Goal: Complete application form

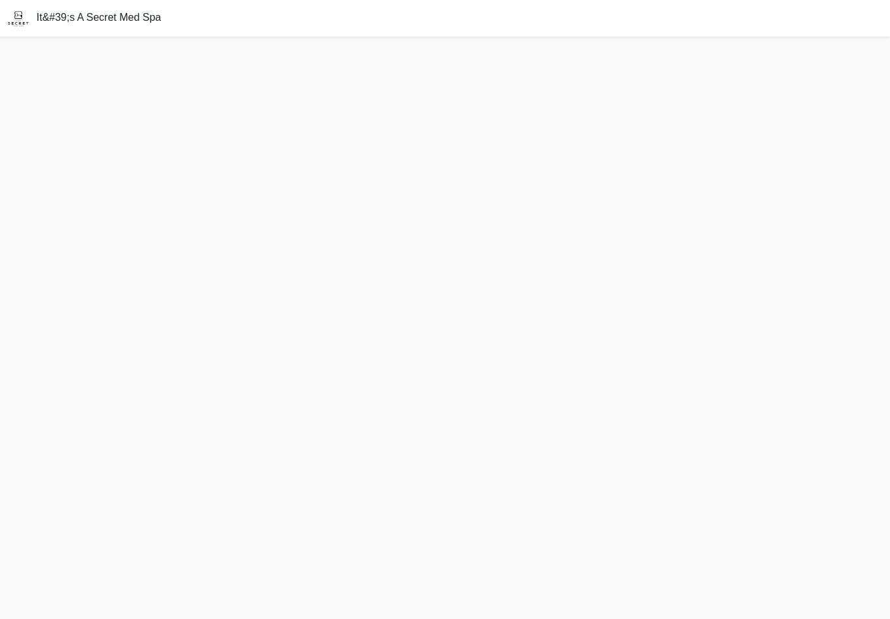
scroll to position [20, 0]
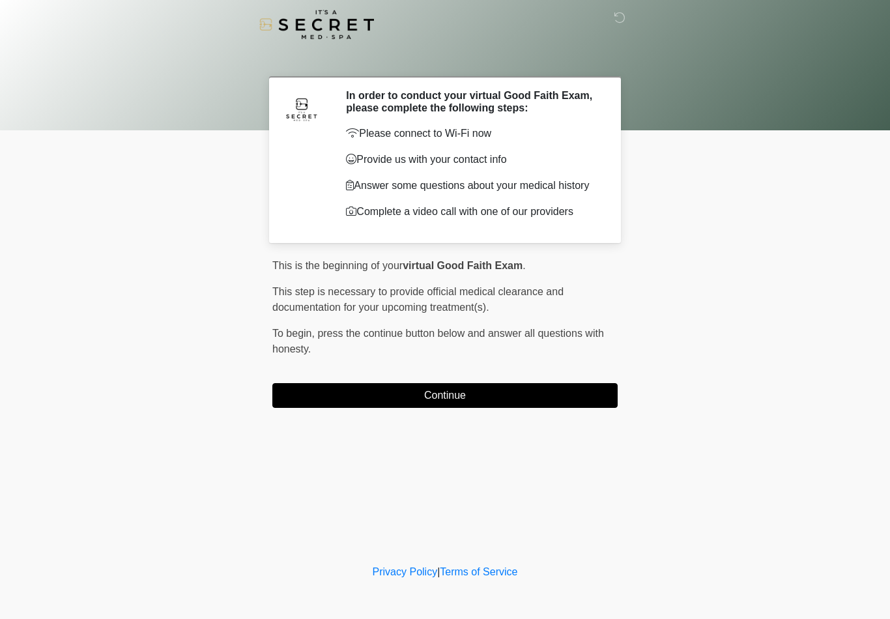
click at [462, 396] on button "Continue" at bounding box center [444, 395] width 345 height 25
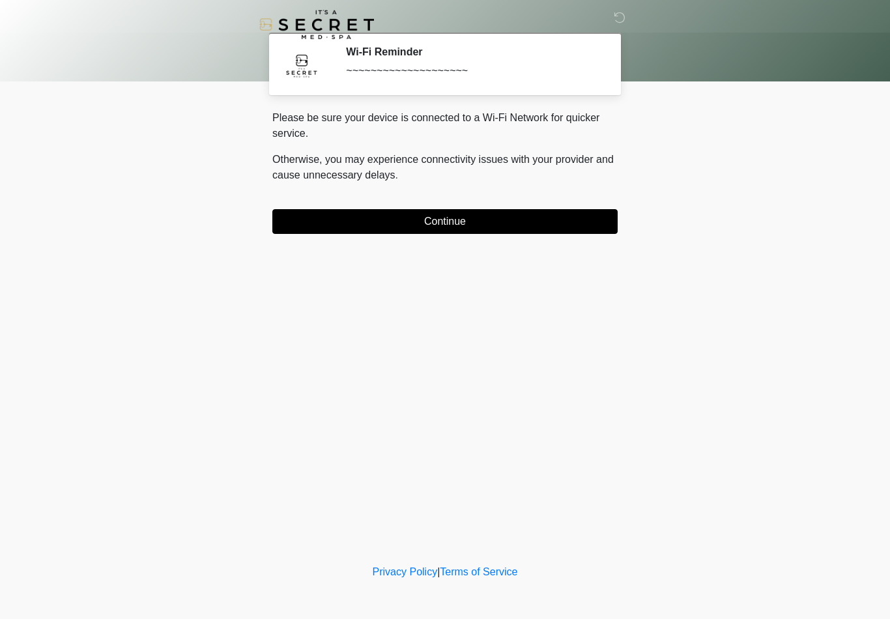
click at [468, 217] on button "Continue" at bounding box center [444, 221] width 345 height 25
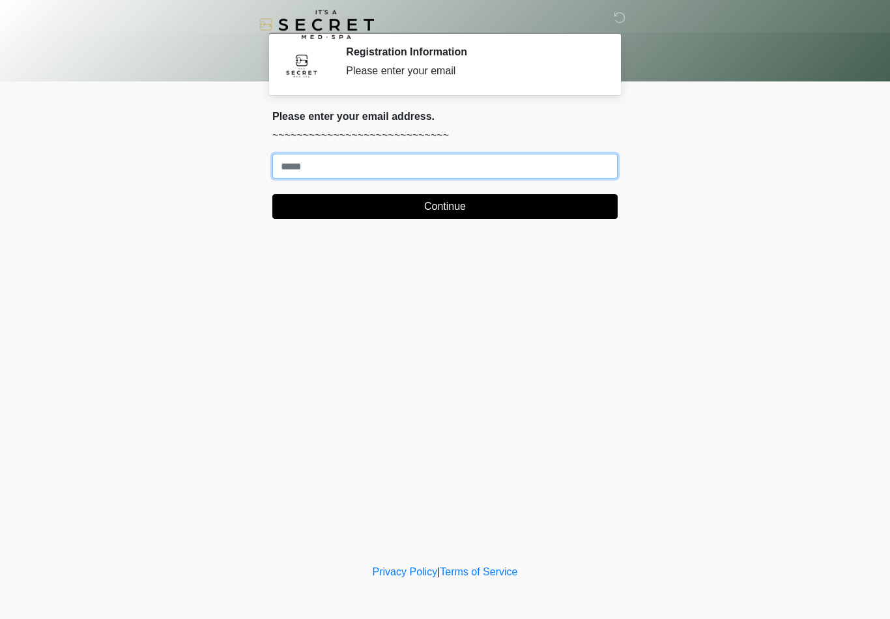
click at [505, 172] on input "Where should we email your treatment plan?" at bounding box center [444, 166] width 345 height 25
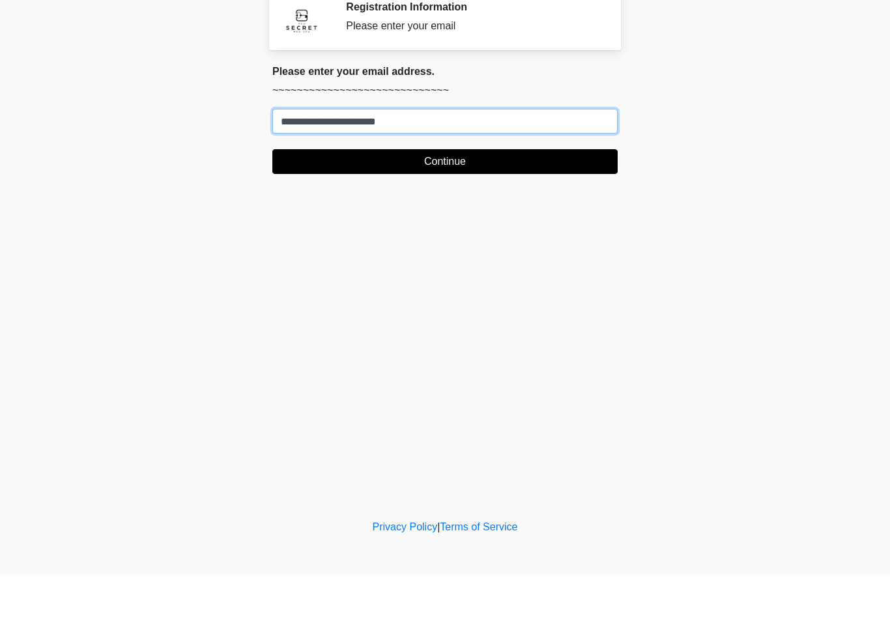
type input "**********"
click at [376, 194] on button "Continue" at bounding box center [444, 206] width 345 height 25
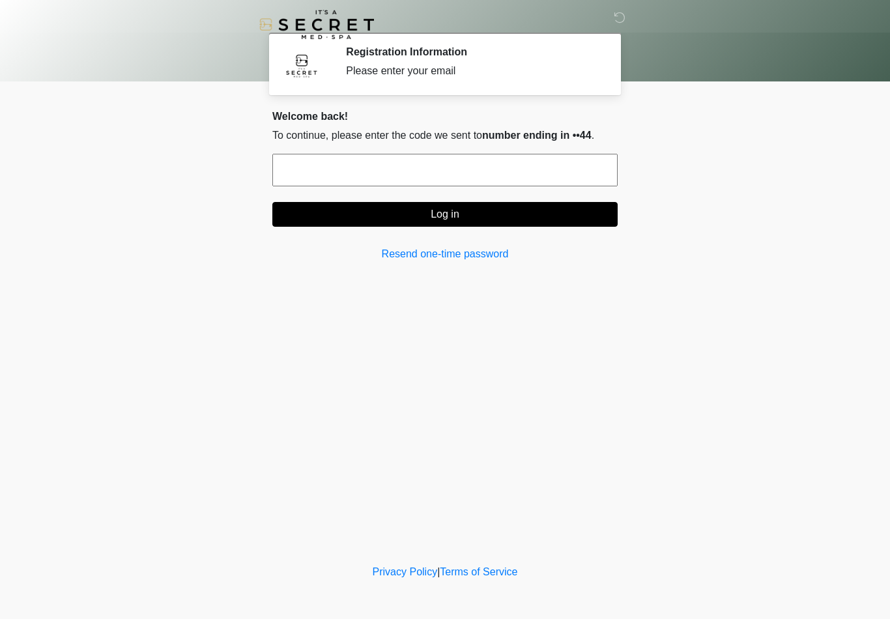
click at [377, 165] on input "text" at bounding box center [444, 170] width 345 height 33
type input "******"
click at [431, 220] on button "Log in" at bounding box center [444, 214] width 345 height 25
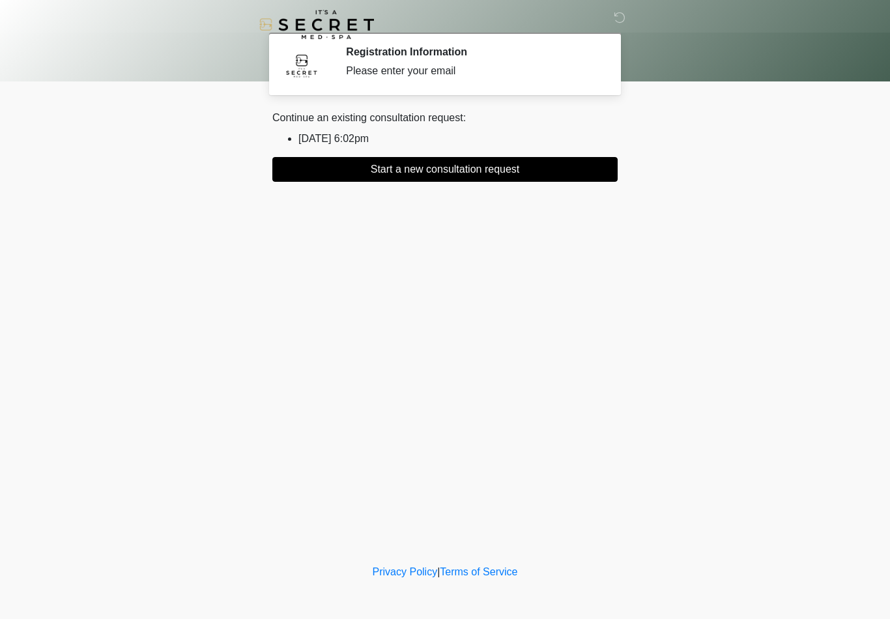
click at [388, 162] on button "Start a new consultation request" at bounding box center [444, 169] width 345 height 25
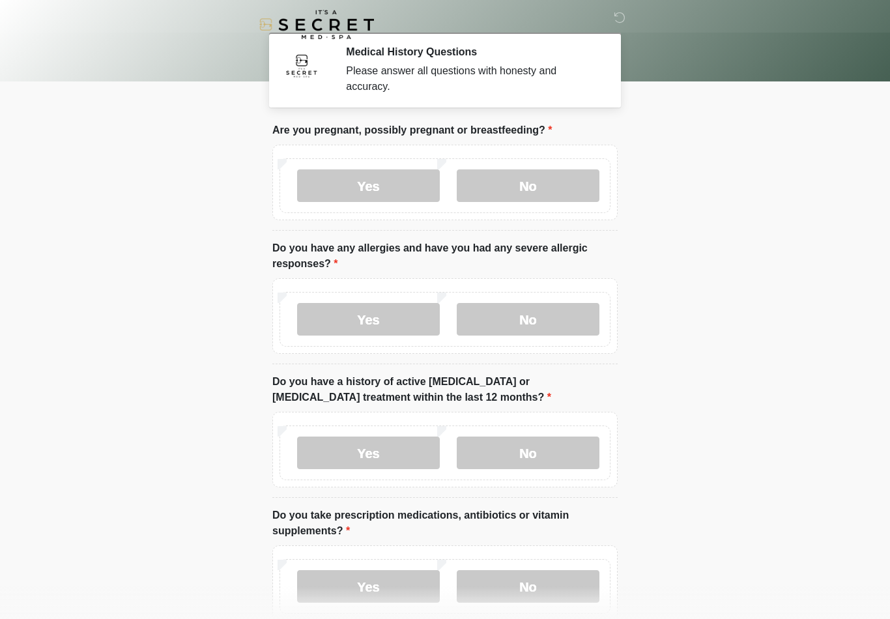
click at [528, 166] on div "Yes No" at bounding box center [445, 185] width 331 height 55
click at [564, 179] on label "No" at bounding box center [528, 185] width 143 height 33
click at [547, 324] on label "No" at bounding box center [528, 319] width 143 height 33
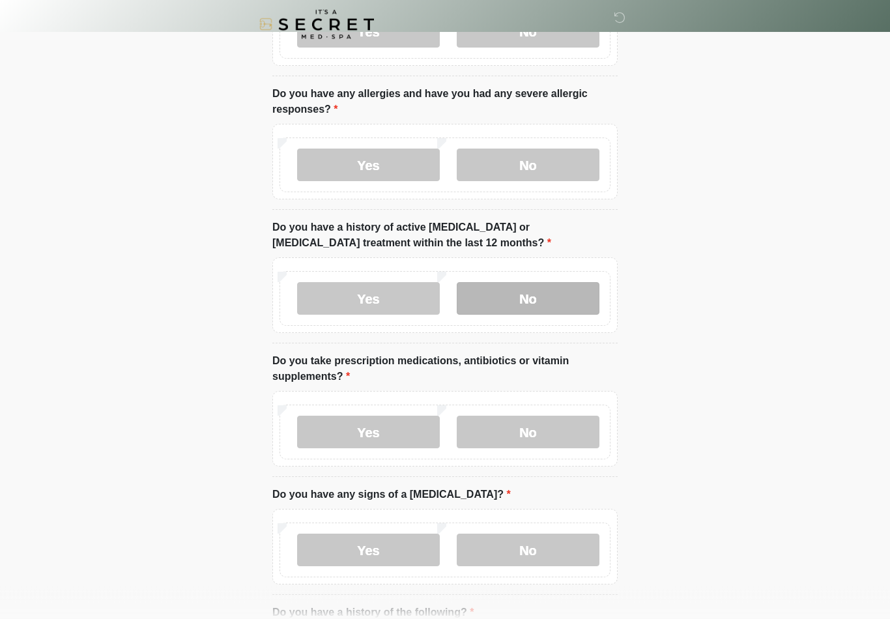
click at [557, 300] on label "No" at bounding box center [528, 299] width 143 height 33
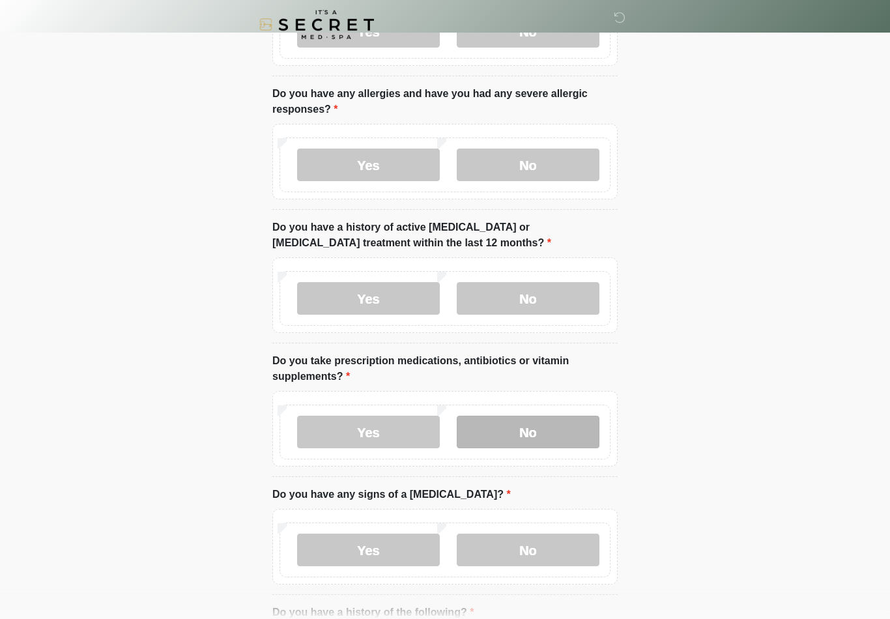
click at [543, 447] on label "No" at bounding box center [528, 432] width 143 height 33
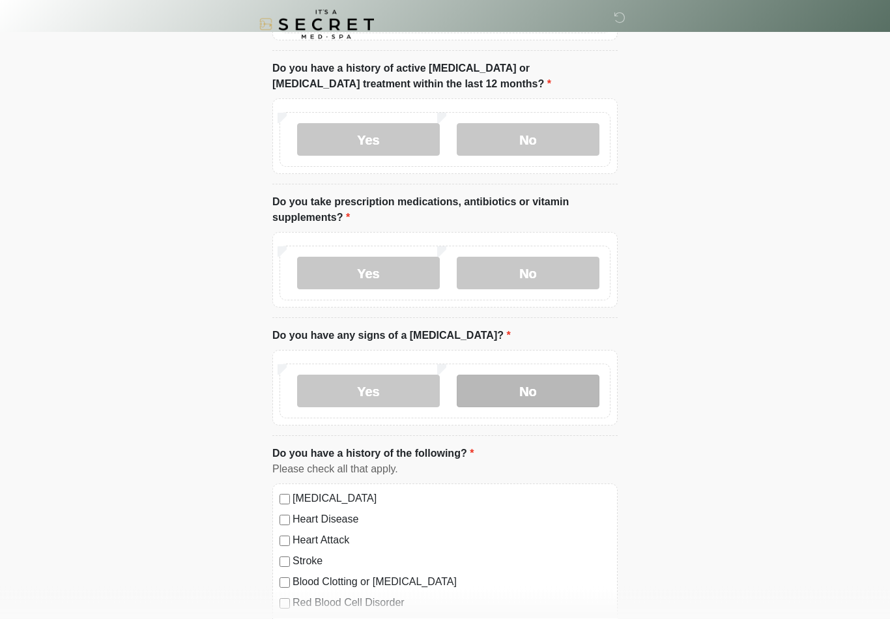
click at [560, 396] on label "No" at bounding box center [528, 391] width 143 height 33
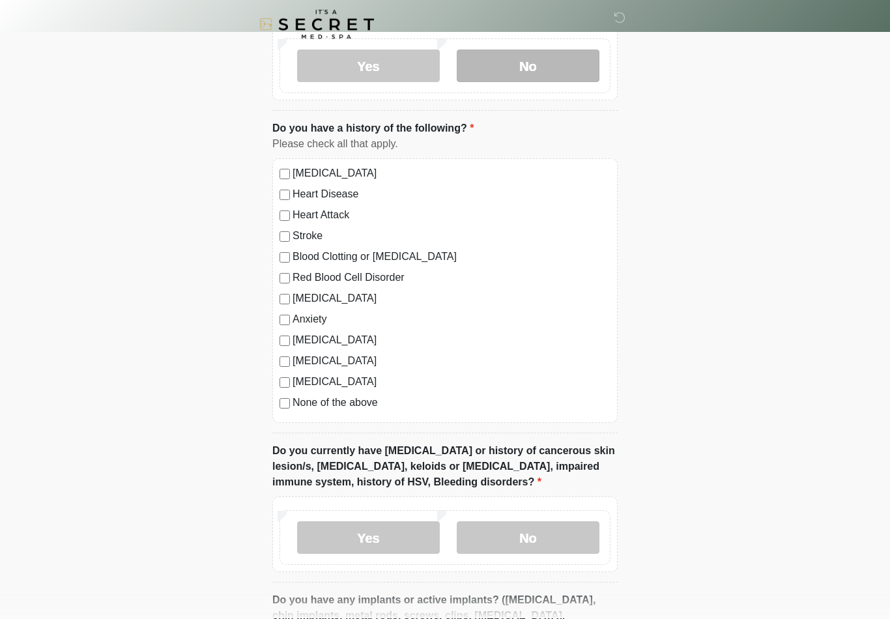
scroll to position [642, 0]
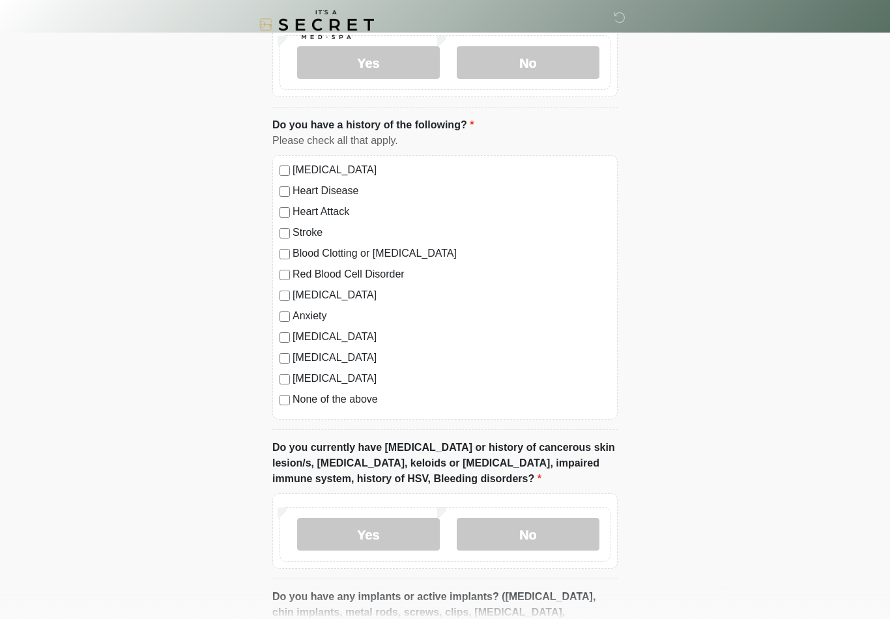
click at [373, 397] on label "None of the above" at bounding box center [452, 400] width 318 height 16
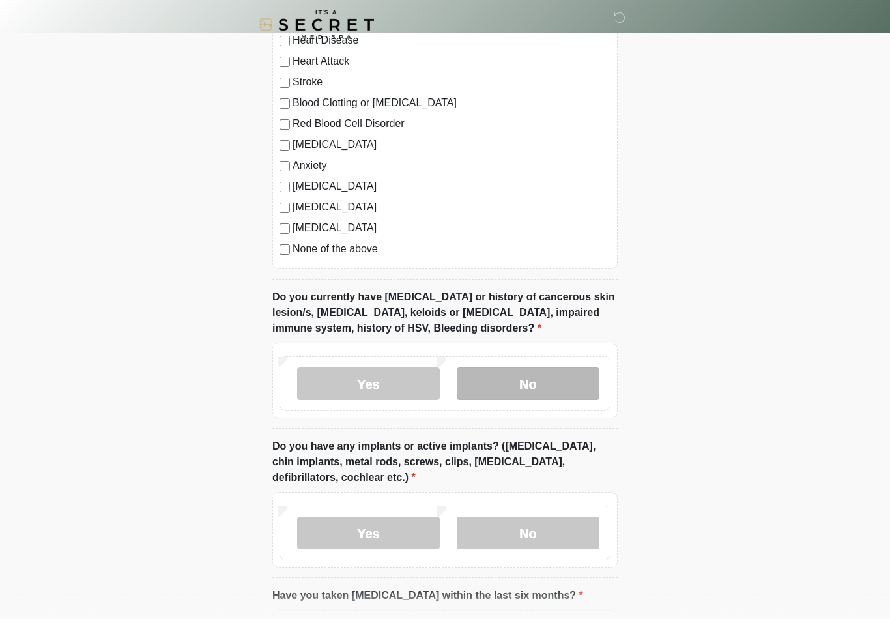
click at [552, 390] on label "No" at bounding box center [528, 383] width 143 height 33
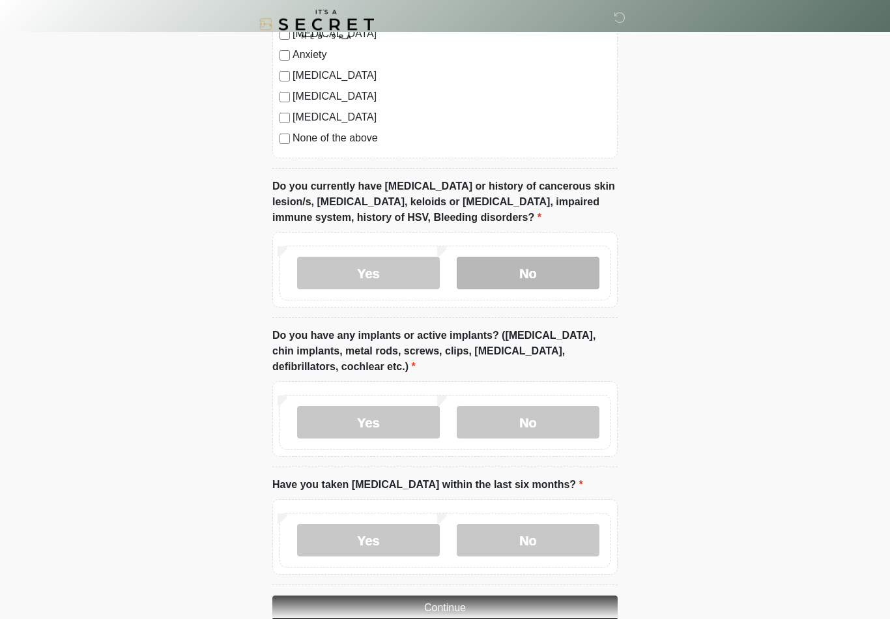
scroll to position [903, 0]
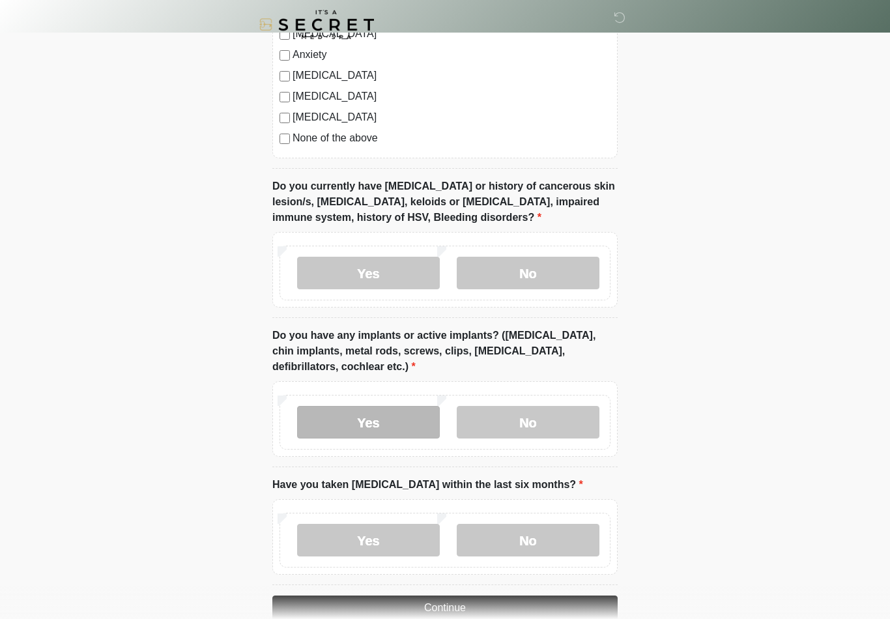
click at [394, 425] on label "Yes" at bounding box center [368, 422] width 143 height 33
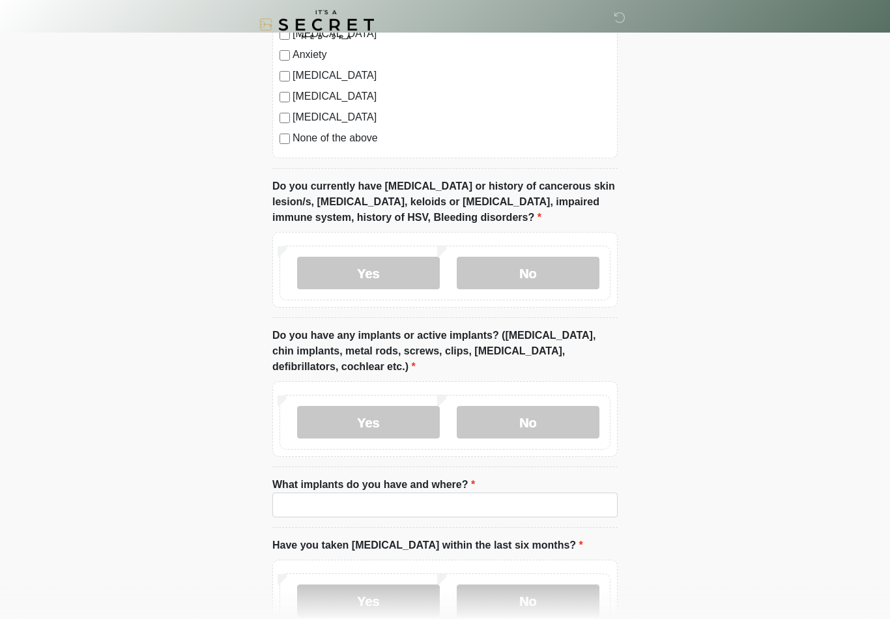
click at [425, 483] on label "What implants do you have and where?" at bounding box center [373, 485] width 203 height 16
click at [425, 493] on input "What implants do you have and where?" at bounding box center [444, 505] width 345 height 25
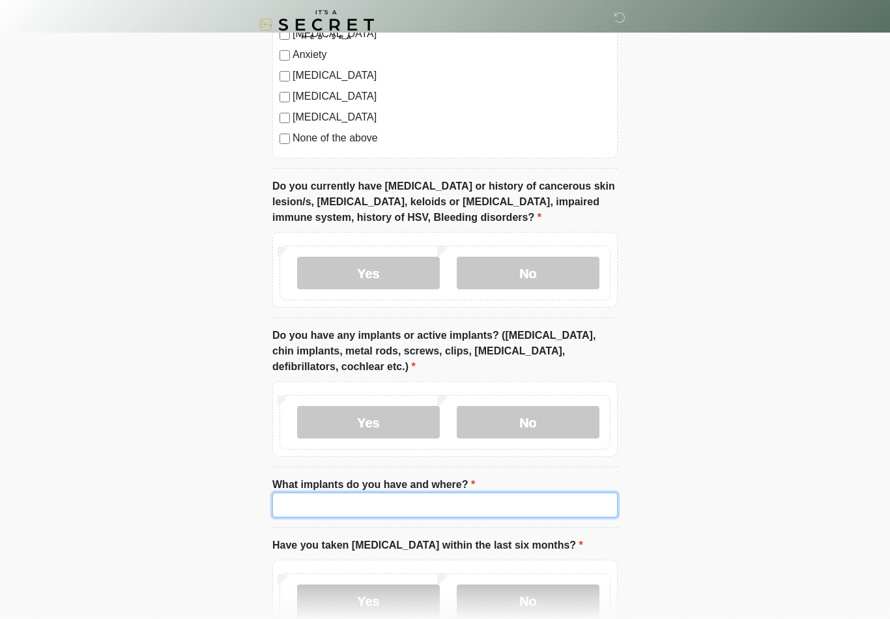
click at [493, 506] on input "What implants do you have and where?" at bounding box center [444, 505] width 345 height 25
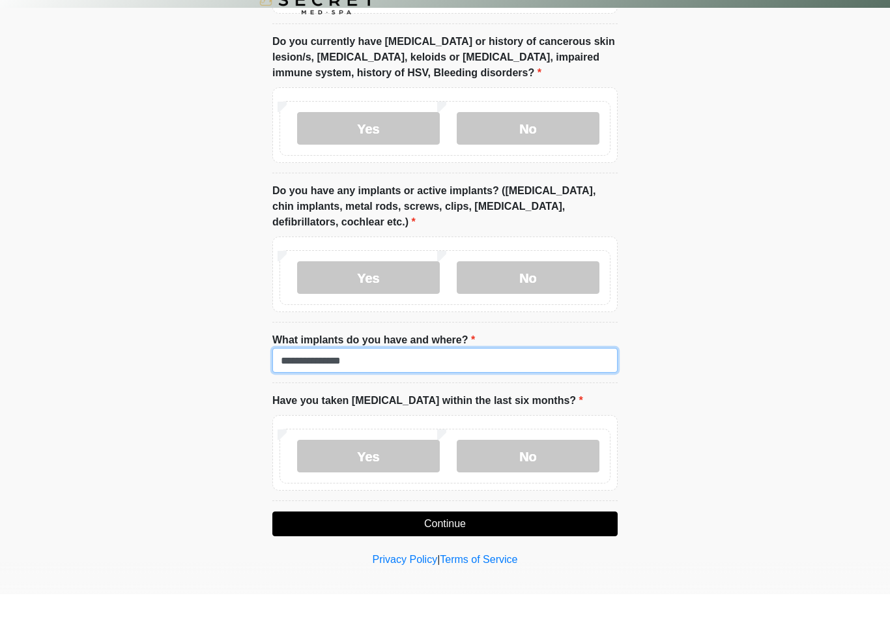
scroll to position [1032, 0]
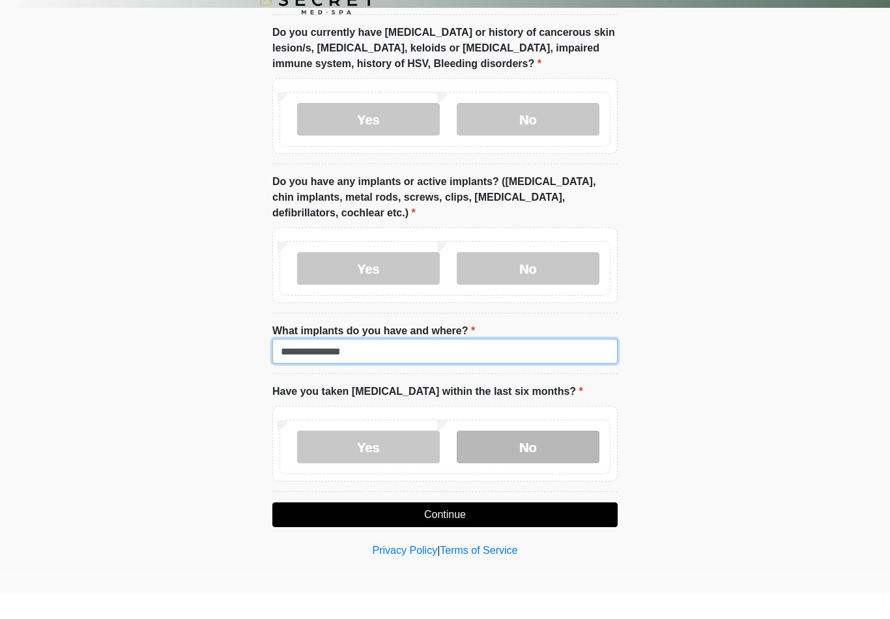
type input "**********"
click at [556, 455] on label "No" at bounding box center [528, 471] width 143 height 33
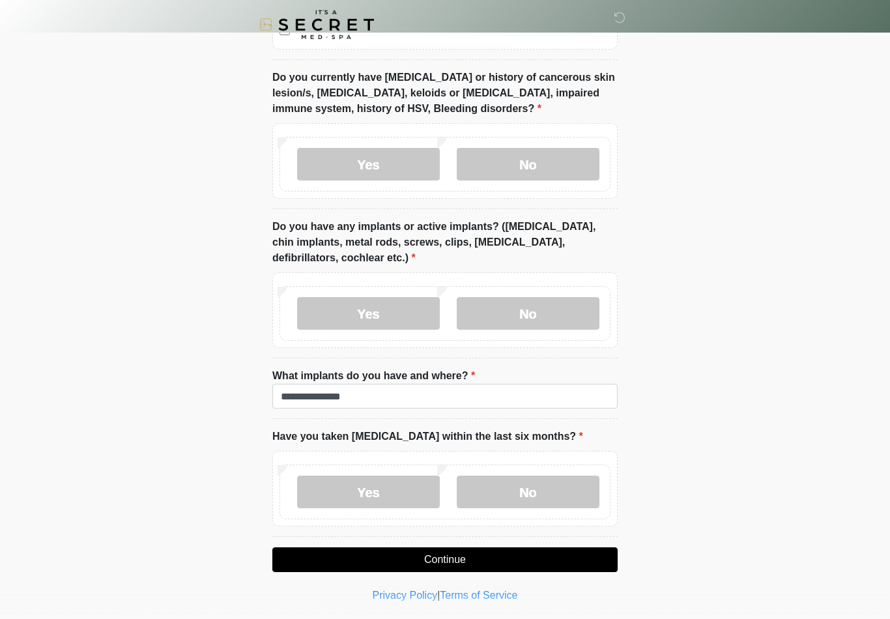
click at [605, 555] on button "Continue" at bounding box center [444, 559] width 345 height 25
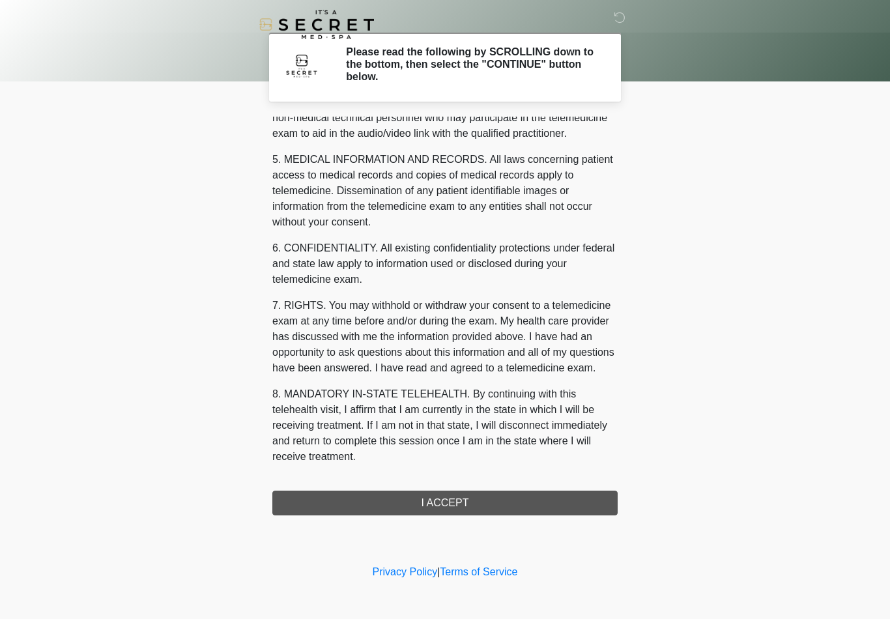
scroll to position [397, 0]
click at [517, 508] on button "I ACCEPT" at bounding box center [444, 503] width 345 height 25
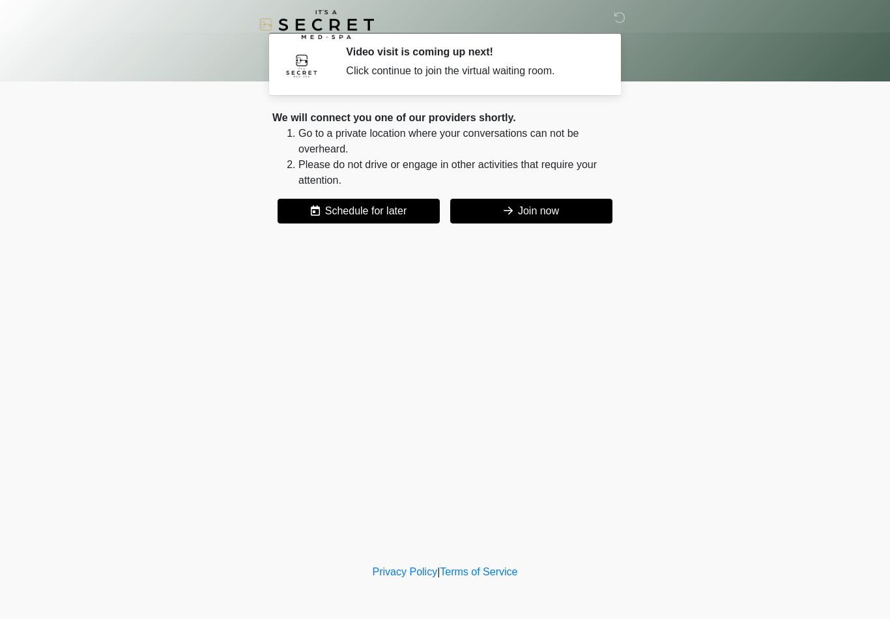
click at [562, 210] on button "Join now" at bounding box center [531, 211] width 162 height 25
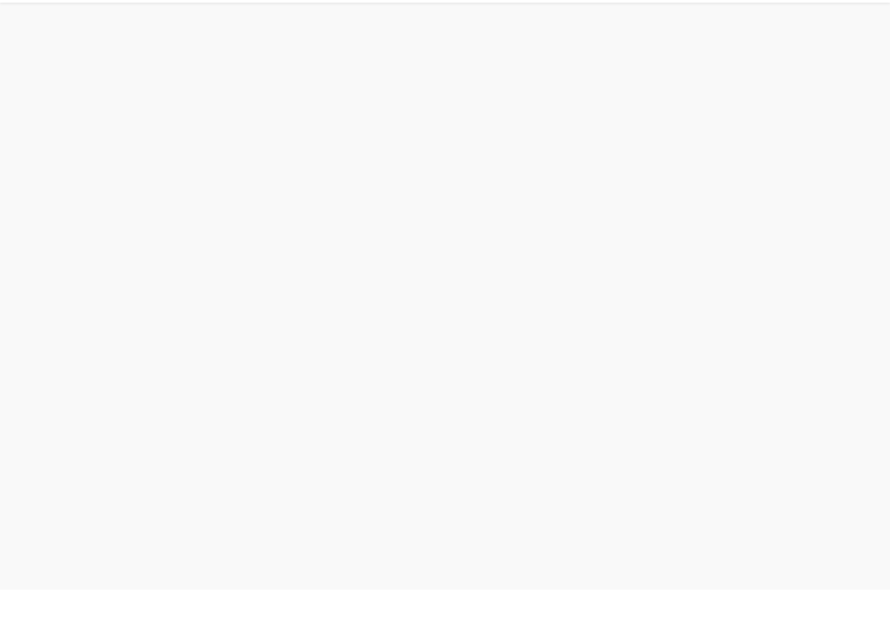
scroll to position [4, 0]
